Goal: Task Accomplishment & Management: Manage account settings

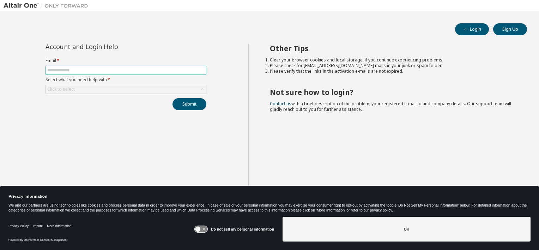
click at [80, 69] on input "text" at bounding box center [125, 70] width 157 height 6
type input "**********"
click at [77, 86] on div "Click to select" at bounding box center [126, 89] width 160 height 8
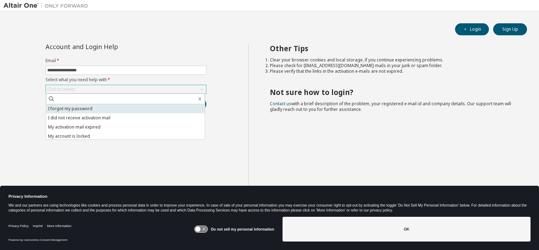
click at [79, 108] on li "I forgot my password" at bounding box center [125, 108] width 159 height 9
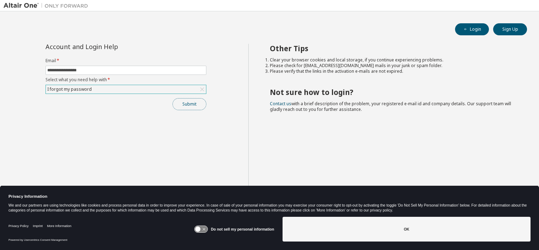
click at [183, 100] on button "Submit" at bounding box center [190, 104] width 34 height 12
click at [191, 102] on button "Submit" at bounding box center [190, 104] width 34 height 12
